Goal: Task Accomplishment & Management: Complete application form

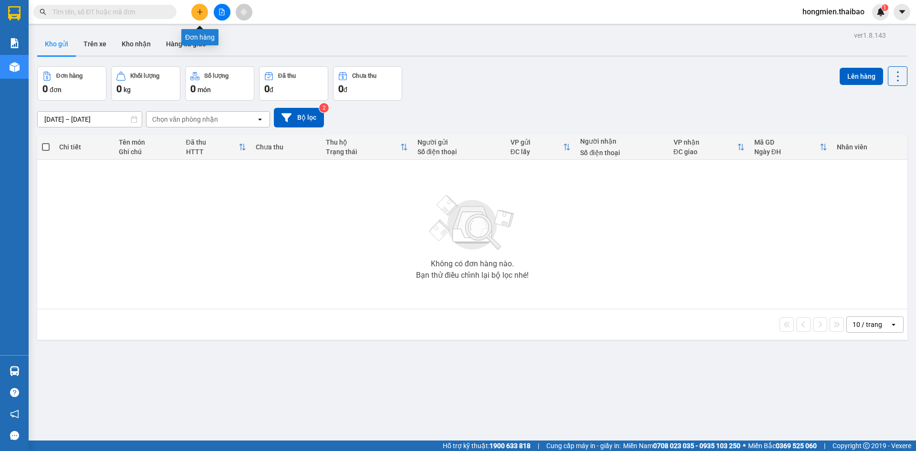
click at [197, 9] on icon "plus" at bounding box center [200, 12] width 7 height 7
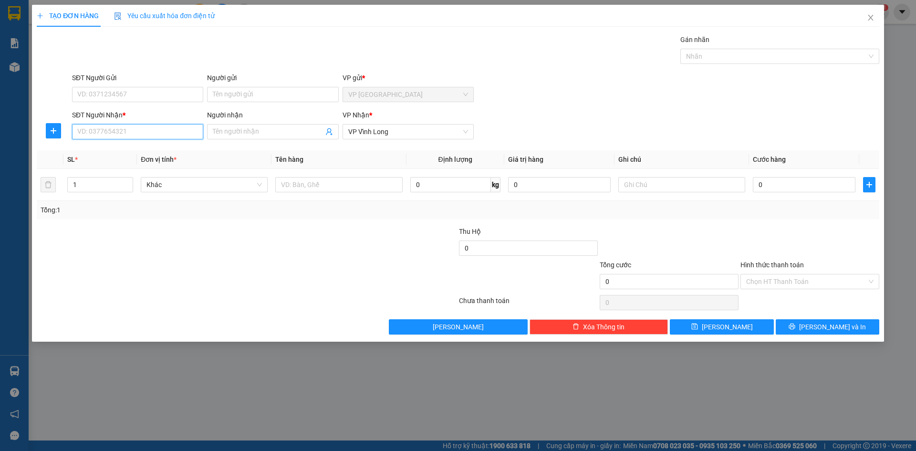
click at [112, 131] on input "SĐT Người Nhận *" at bounding box center [137, 131] width 131 height 15
type input "0329523838"
click at [222, 132] on input "Người nhận" at bounding box center [268, 131] width 110 height 10
type input "T"
click at [234, 151] on div "CHỊ [PERSON_NAME] - 0329523838" at bounding box center [273, 151] width 120 height 10
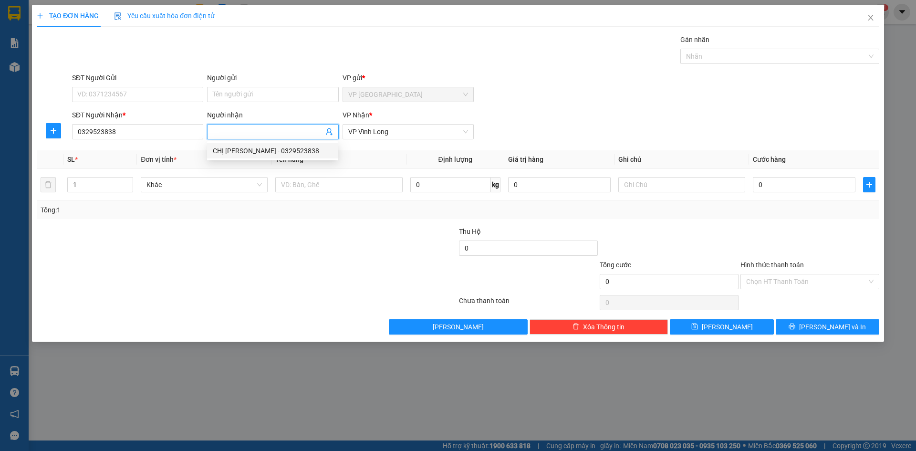
type input "CHỊ [PERSON_NAME]"
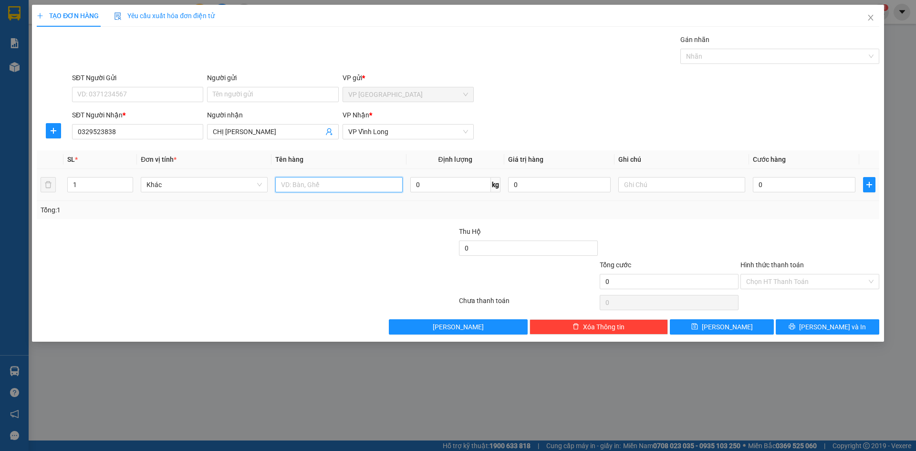
click at [304, 186] on input "text" at bounding box center [338, 184] width 127 height 15
type input "THÙNG"
drag, startPoint x: 761, startPoint y: 184, endPoint x: 756, endPoint y: 180, distance: 5.4
click at [761, 183] on input "0" at bounding box center [804, 184] width 103 height 15
type input "1"
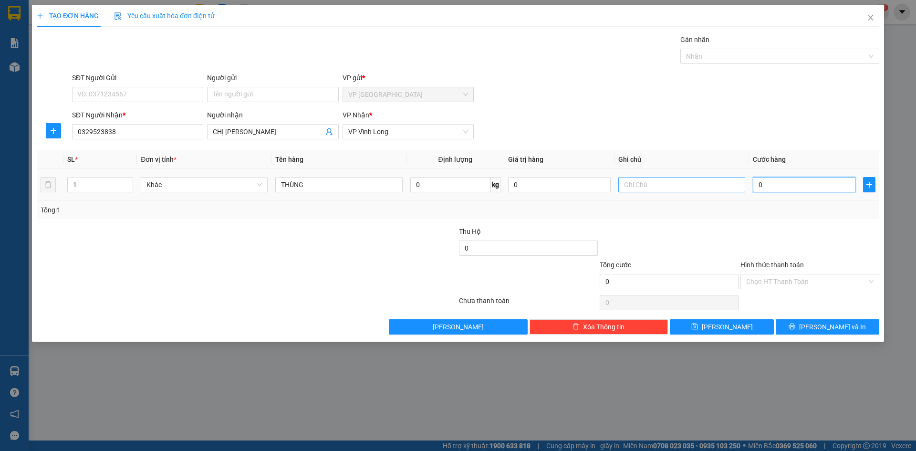
type input "1"
type input "10"
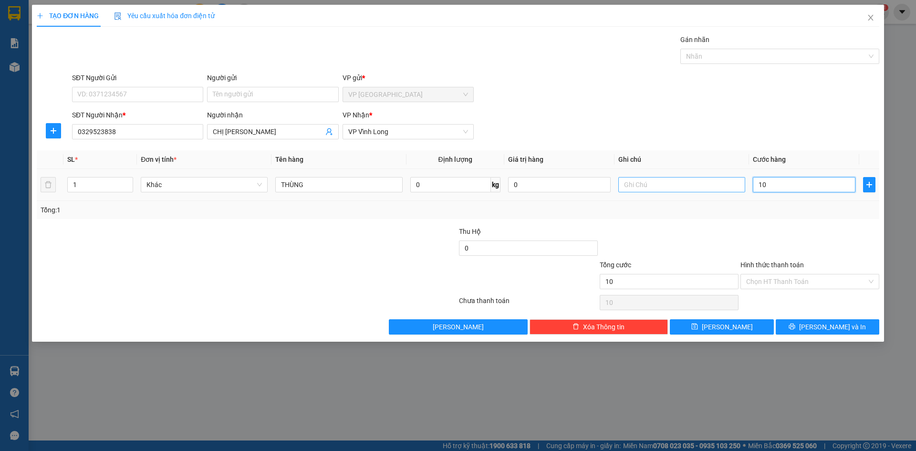
type input "100"
type input "1.000"
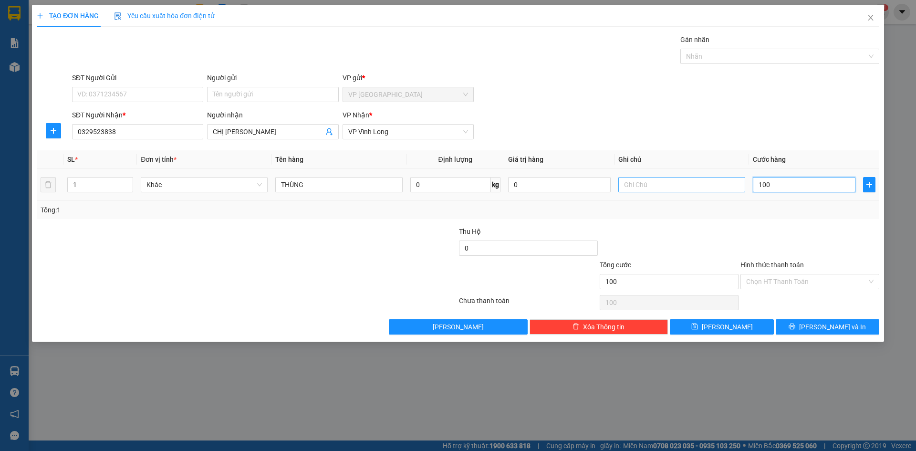
type input "1.000"
type input "10.000"
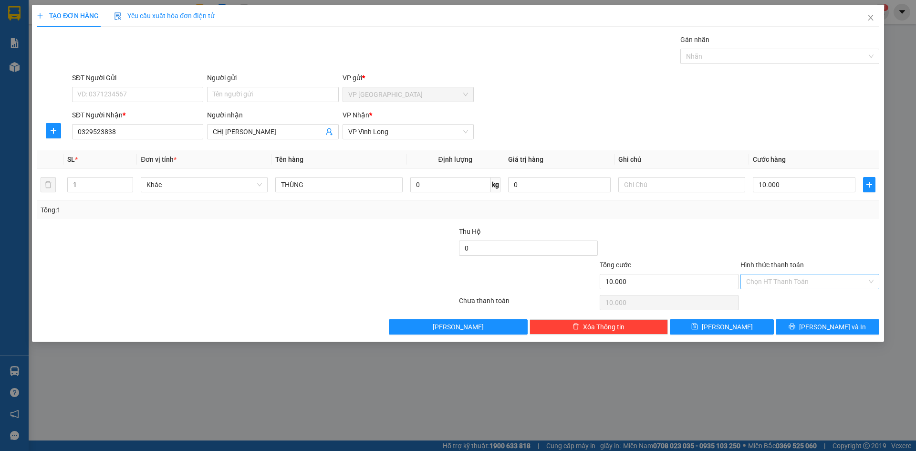
click at [766, 278] on input "Hình thức thanh toán" at bounding box center [806, 281] width 121 height 14
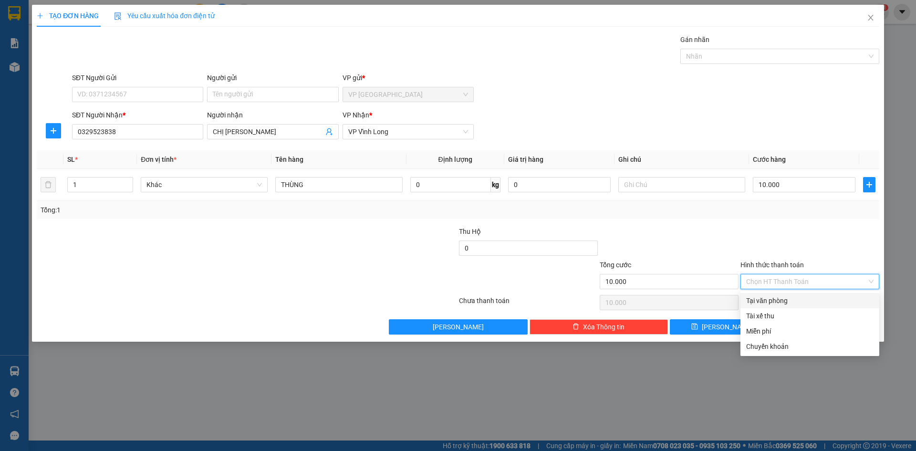
click at [766, 300] on div "Tại văn phòng" at bounding box center [809, 300] width 127 height 10
type input "0"
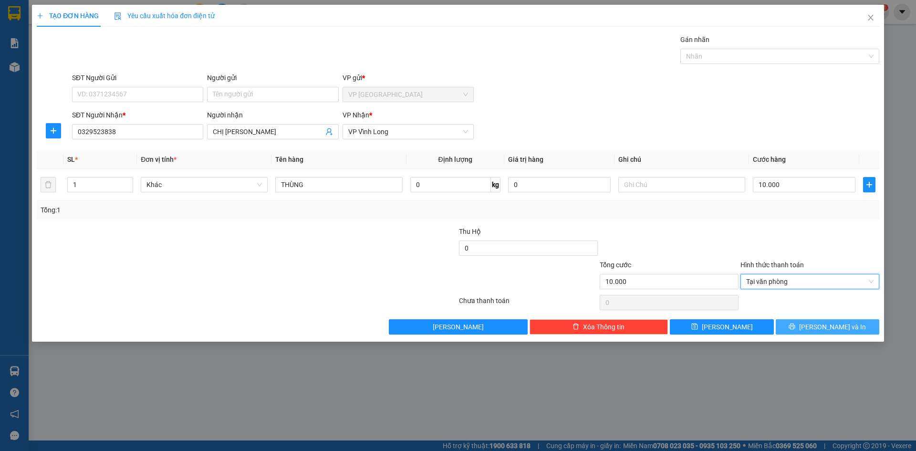
click at [830, 327] on span "[PERSON_NAME] và In" at bounding box center [832, 327] width 67 height 10
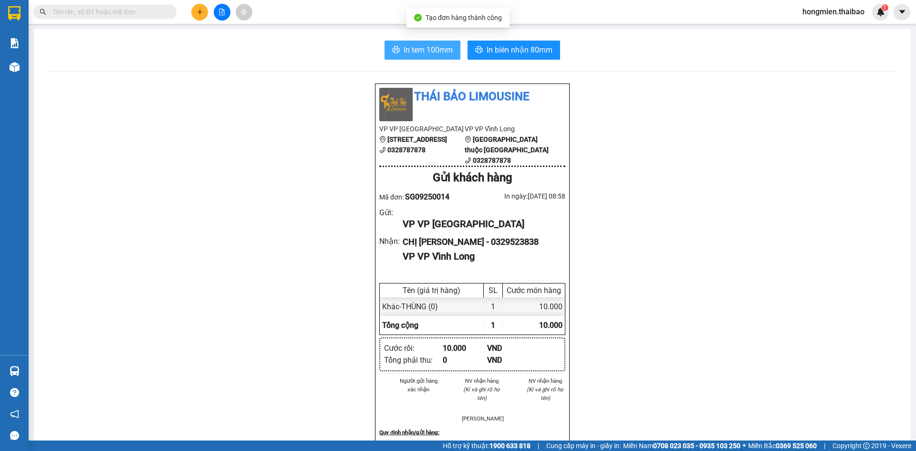
click at [432, 49] on span "In tem 100mm" at bounding box center [428, 50] width 49 height 12
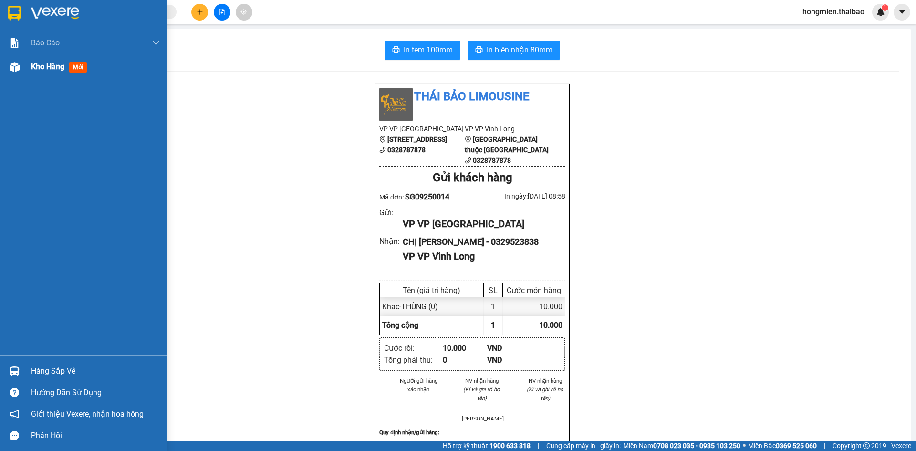
click at [52, 66] on span "Kho hàng" at bounding box center [47, 66] width 33 height 9
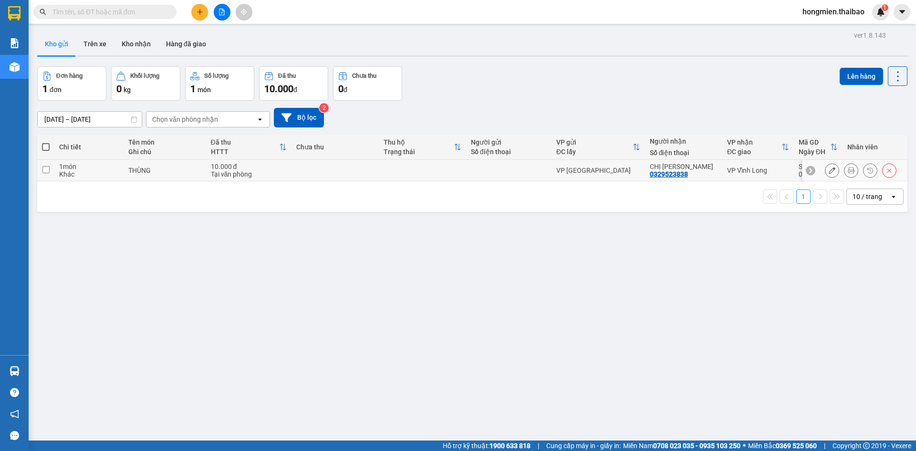
click at [45, 170] on input "checkbox" at bounding box center [45, 169] width 7 height 7
checkbox input "true"
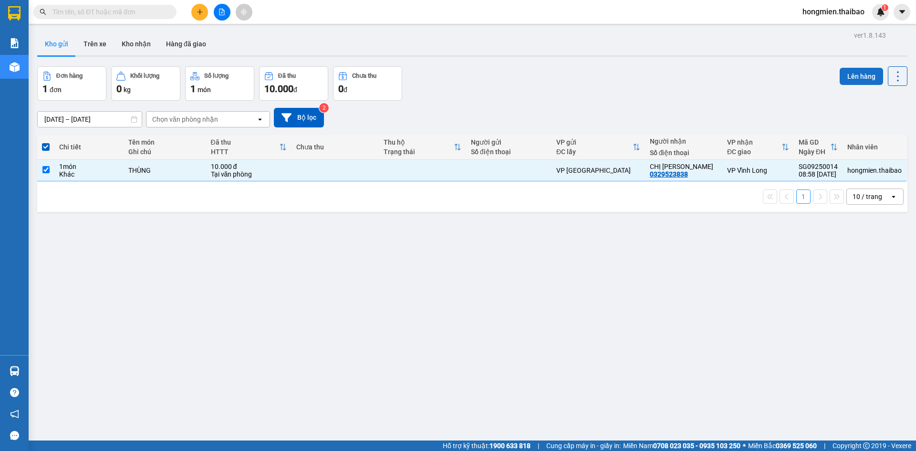
click at [847, 76] on button "Lên hàng" at bounding box center [861, 76] width 43 height 17
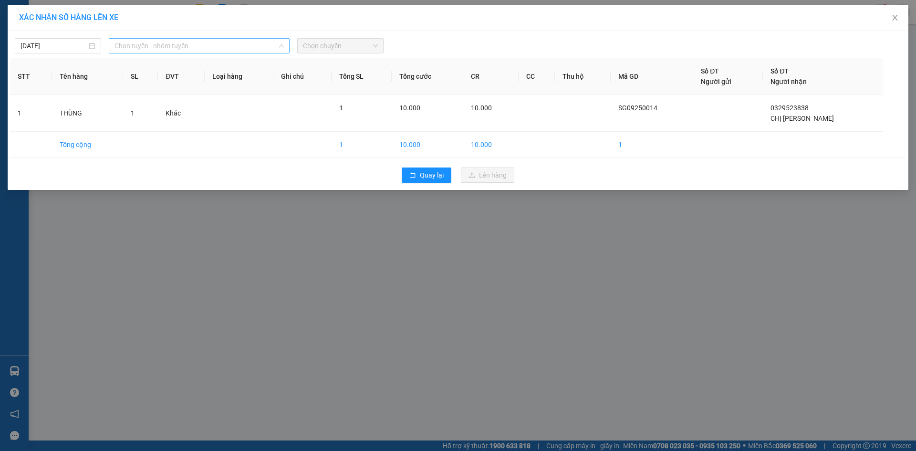
click at [174, 50] on span "Chọn tuyến - nhóm tuyến" at bounding box center [199, 46] width 169 height 14
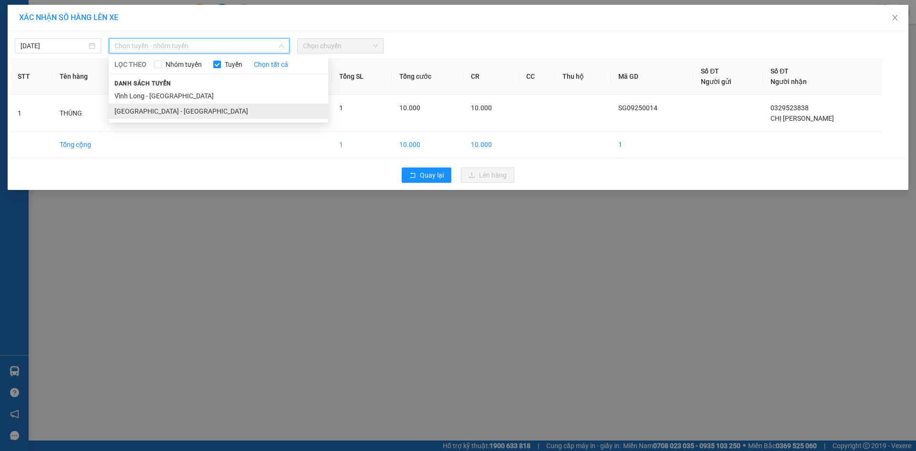
click at [161, 110] on li "[GEOGRAPHIC_DATA] - [GEOGRAPHIC_DATA]" at bounding box center [219, 111] width 220 height 15
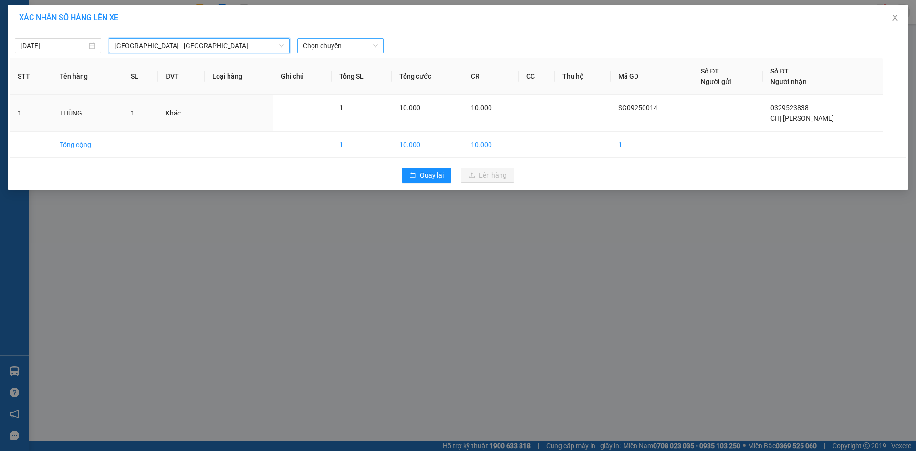
drag, startPoint x: 318, startPoint y: 47, endPoint x: 319, endPoint y: 52, distance: 4.8
click at [319, 47] on span "Chọn chuyến" at bounding box center [340, 46] width 75 height 14
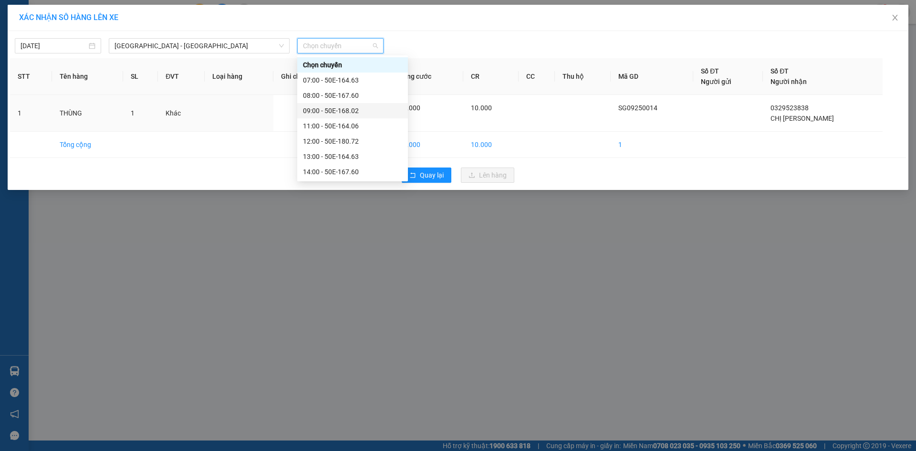
click at [317, 111] on div "09:00 - 50E-168.02" at bounding box center [352, 110] width 99 height 10
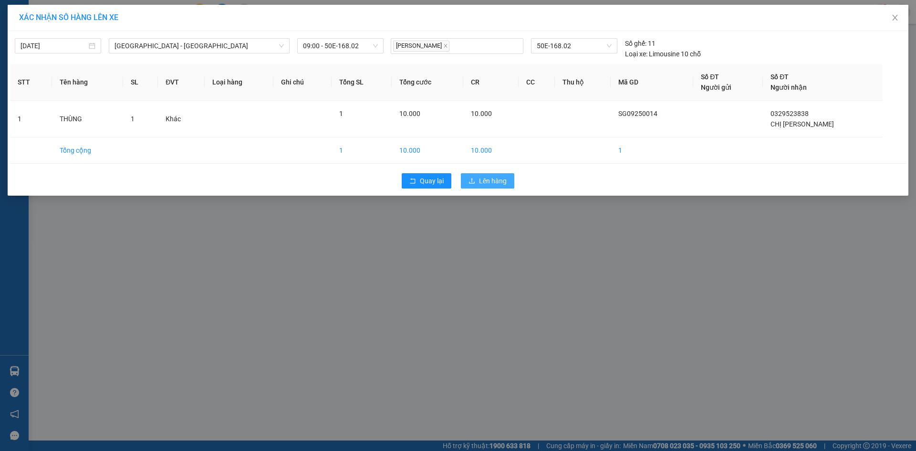
click at [479, 184] on span "Lên hàng" at bounding box center [493, 181] width 28 height 10
